Goal: Find specific page/section: Find specific page/section

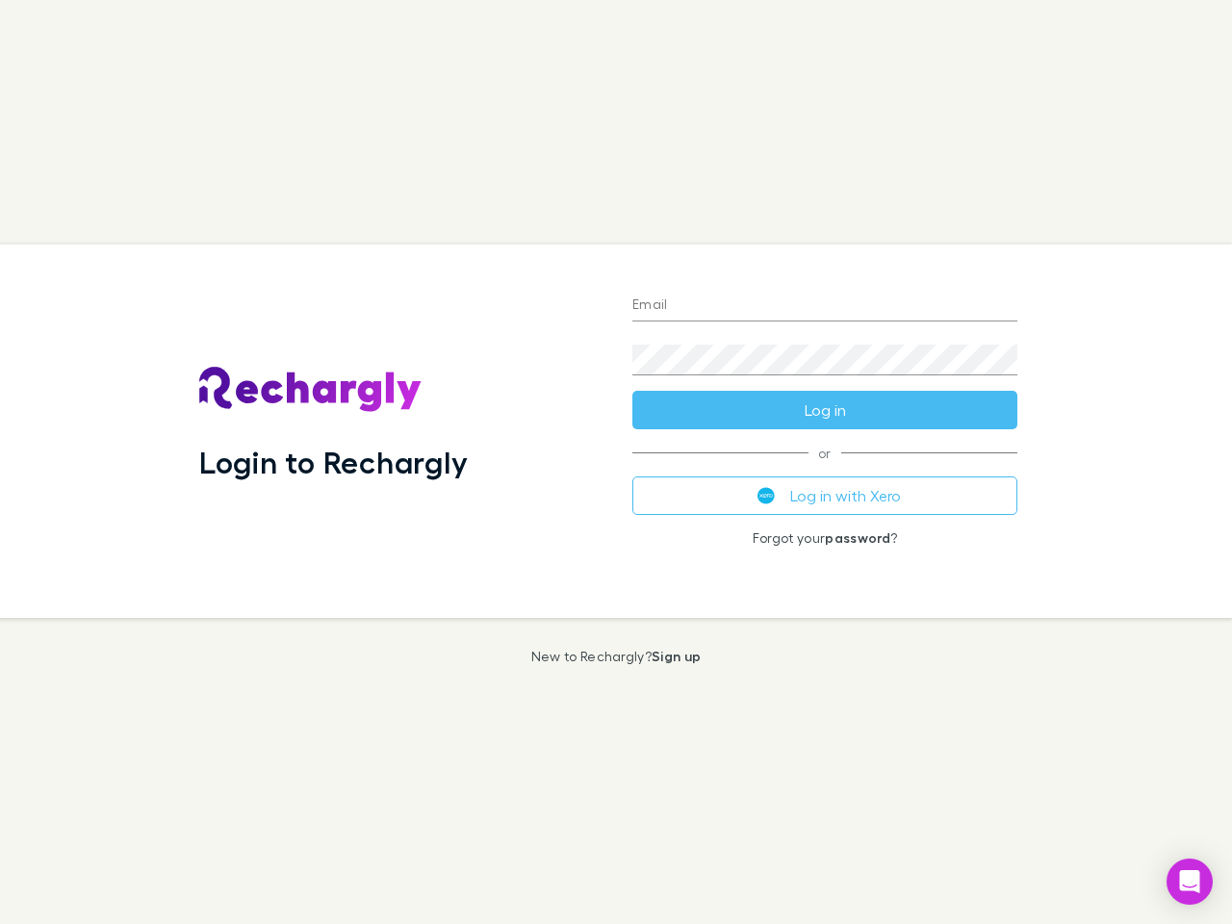
click at [616, 462] on div "Login to Rechargly" at bounding box center [400, 432] width 433 height 374
click at [825, 306] on input "Email" at bounding box center [825, 306] width 385 height 31
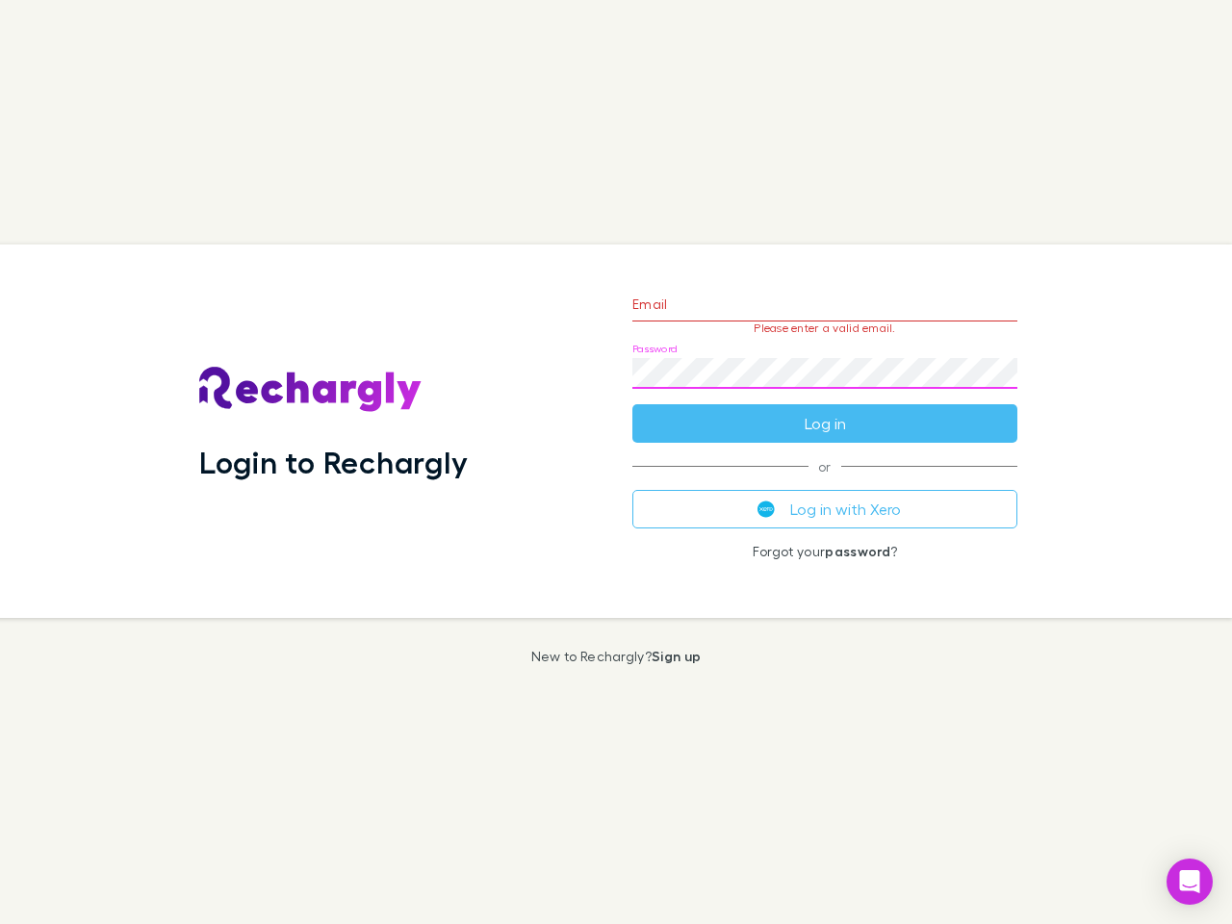
click at [825, 410] on form "Email Please enter a valid email. Password Log in" at bounding box center [825, 359] width 385 height 168
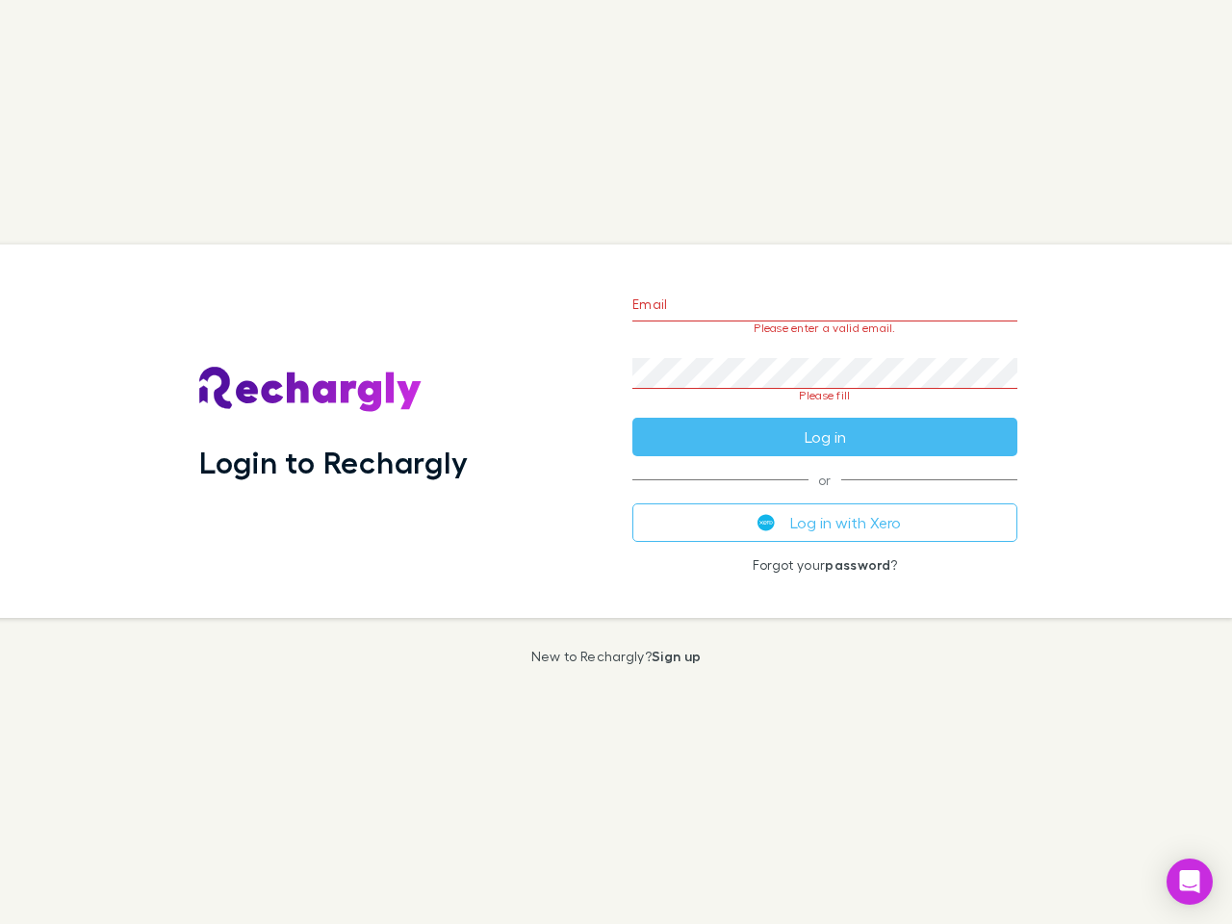
click at [825, 496] on div "Email Please enter a valid email. Password Please fill Log in or Log in with Xe…" at bounding box center [825, 432] width 416 height 374
click at [1190, 882] on icon "Open Intercom Messenger" at bounding box center [1190, 881] width 20 height 23
